Goal: Find specific page/section

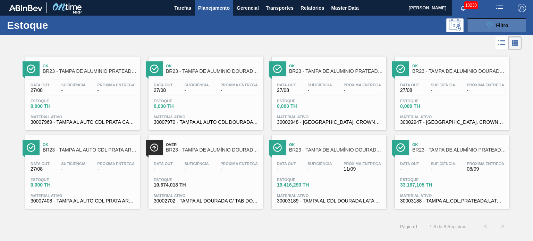
click at [501, 19] on button "089F7B8B-B2A5-4AFE-B5C0-19BA573D28AC Filtro" at bounding box center [496, 25] width 59 height 14
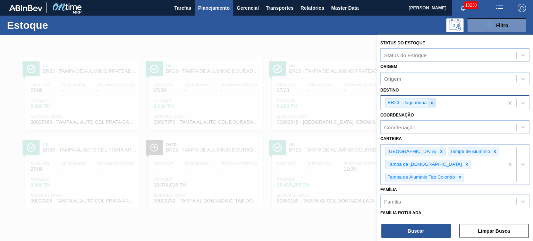
click at [430, 102] on icon at bounding box center [431, 103] width 5 height 5
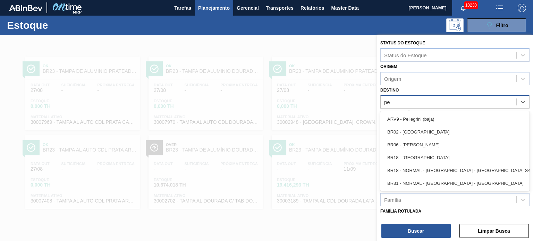
type input "per"
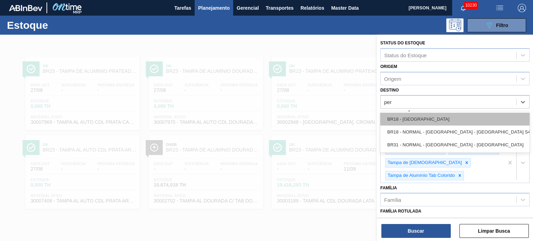
click at [425, 119] on div "BR18 - Pernambuco" at bounding box center [454, 119] width 149 height 13
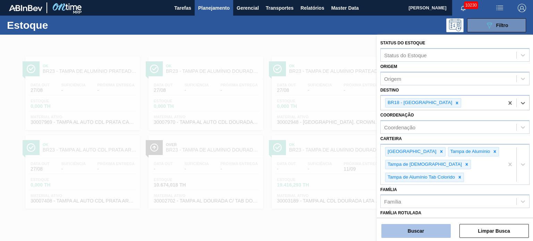
click at [422, 228] on button "Buscar" at bounding box center [416, 231] width 69 height 14
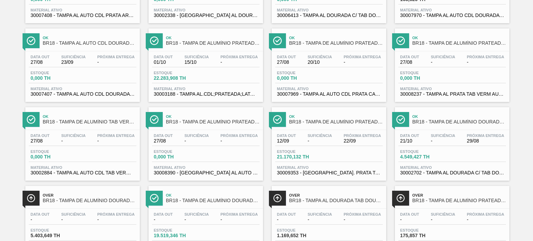
scroll to position [142, 0]
